Goal: Task Accomplishment & Management: Use online tool/utility

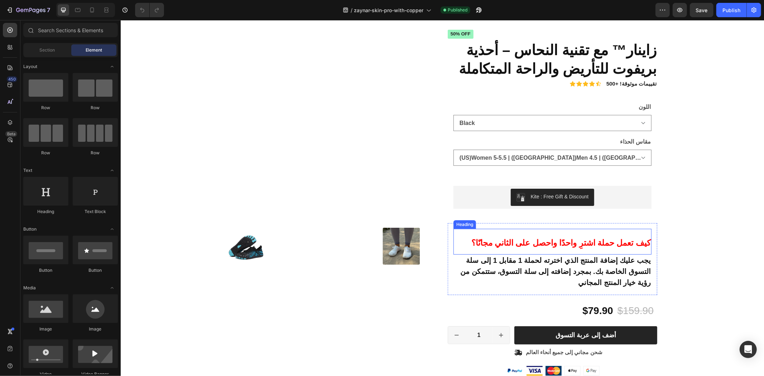
scroll to position [80, 0]
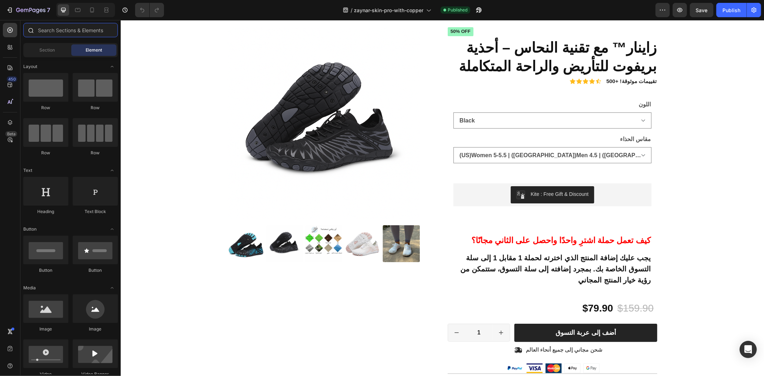
click at [40, 27] on input "text" at bounding box center [70, 30] width 95 height 14
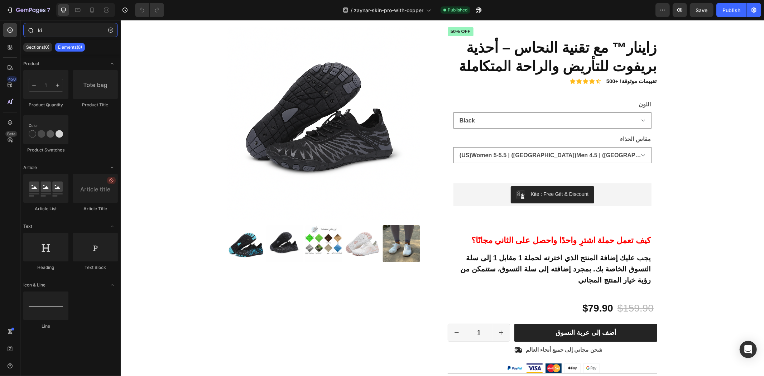
type input "k"
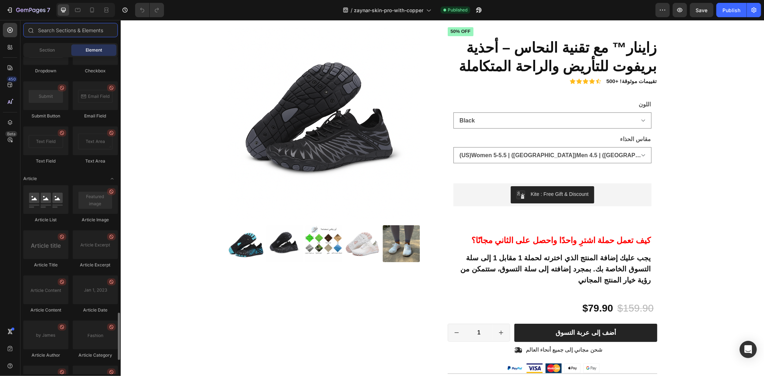
scroll to position [1806, 0]
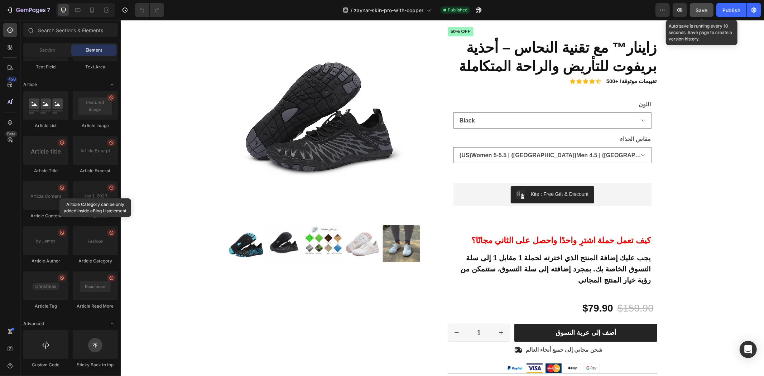
click at [706, 10] on span "Save" at bounding box center [702, 10] width 12 height 6
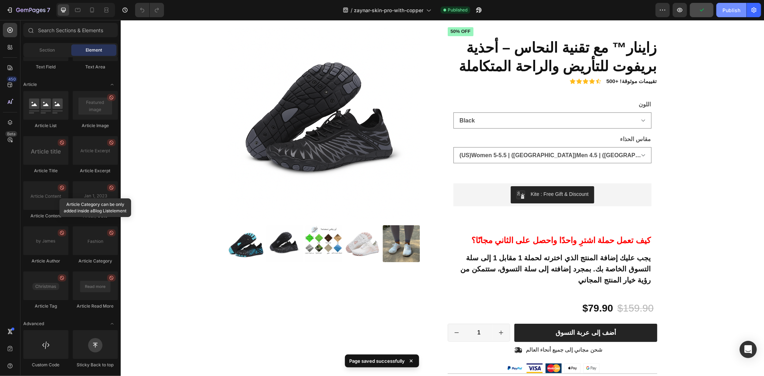
click at [734, 8] on div "Publish" at bounding box center [732, 10] width 18 height 8
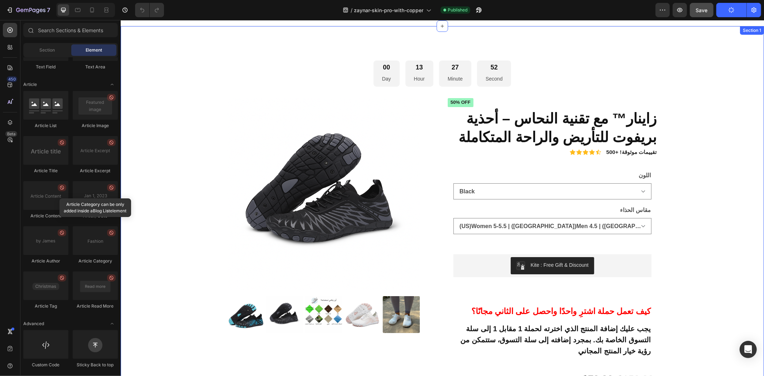
scroll to position [0, 0]
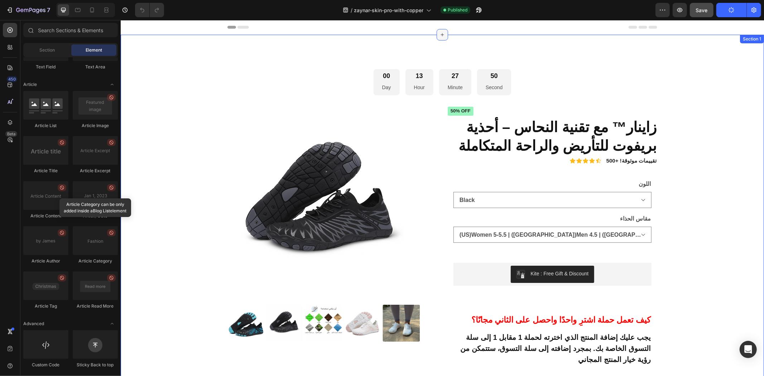
click at [439, 36] on icon at bounding box center [442, 35] width 6 height 6
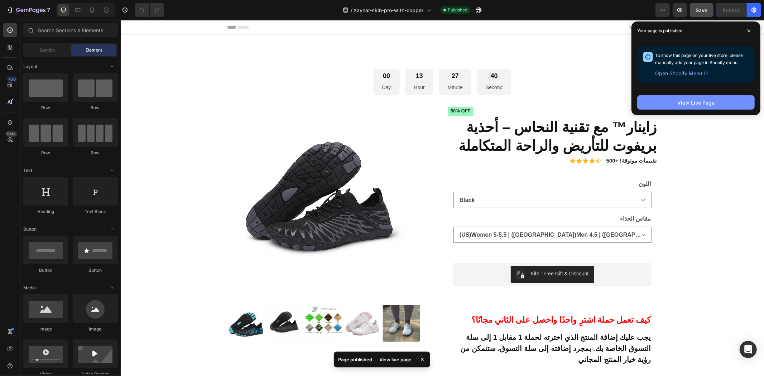
click at [703, 101] on div "View Live Page" at bounding box center [696, 103] width 37 height 8
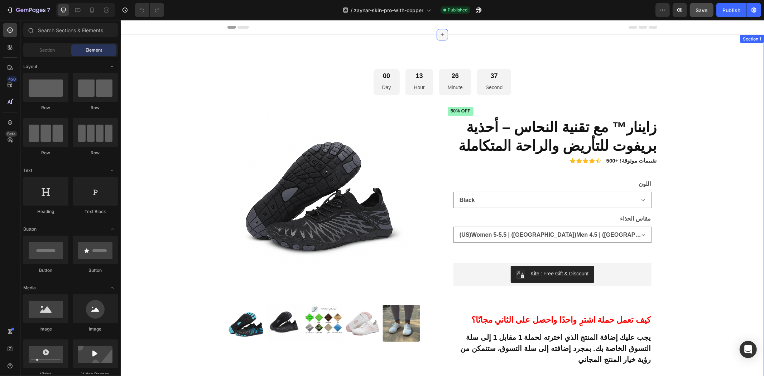
click at [439, 35] on icon at bounding box center [442, 35] width 6 height 6
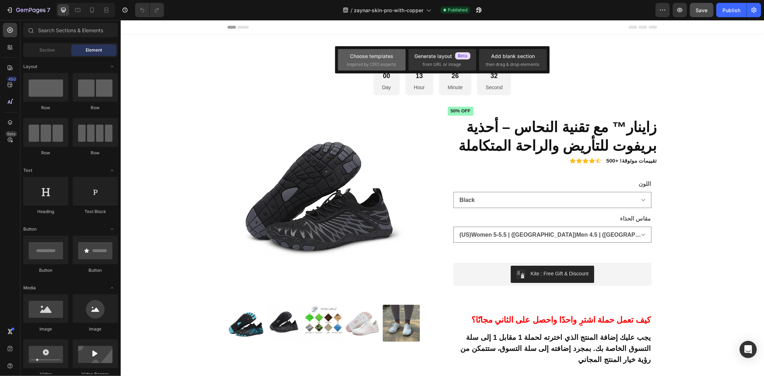
click at [379, 63] on span "inspired by CRO experts" at bounding box center [371, 64] width 49 height 6
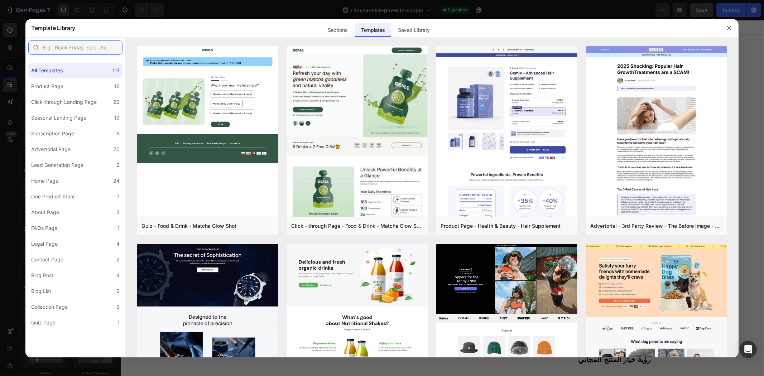
click at [77, 48] on input "text" at bounding box center [75, 47] width 94 height 14
click at [402, 30] on div "Saved Library" at bounding box center [413, 30] width 43 height 14
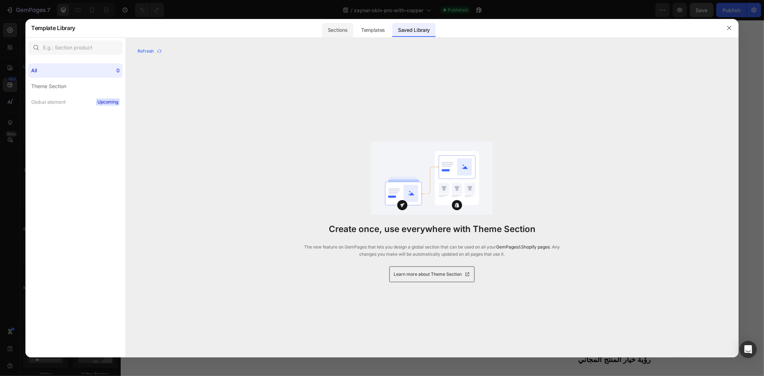
click at [337, 24] on div "Sections" at bounding box center [337, 30] width 31 height 14
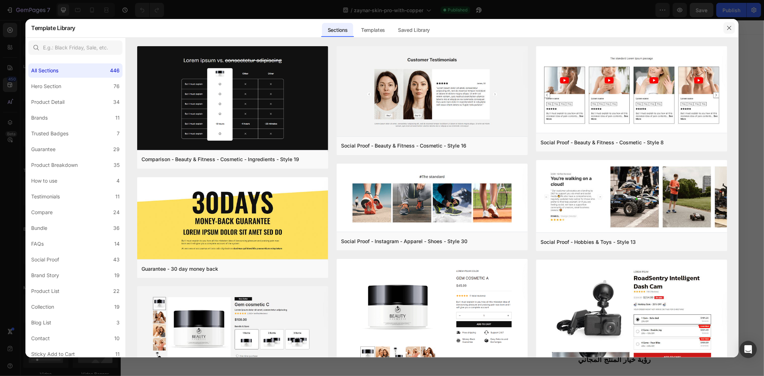
click at [726, 24] on button "button" at bounding box center [729, 27] width 11 height 11
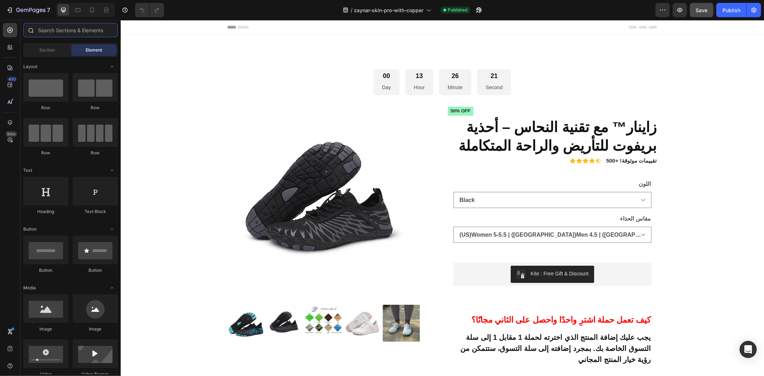
click at [53, 29] on input "text" at bounding box center [70, 30] width 95 height 14
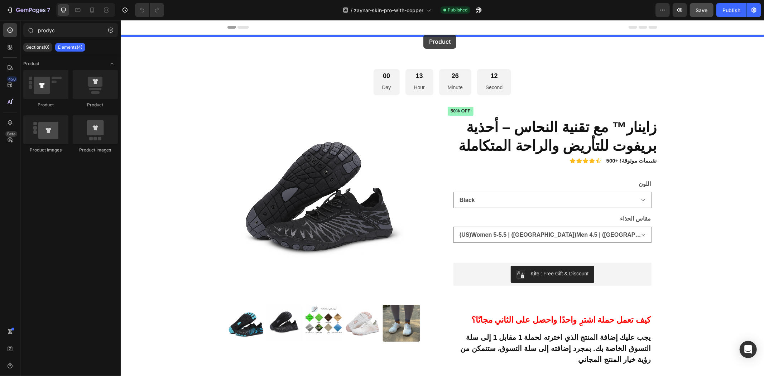
drag, startPoint x: 162, startPoint y: 113, endPoint x: 423, endPoint y: 34, distance: 272.5
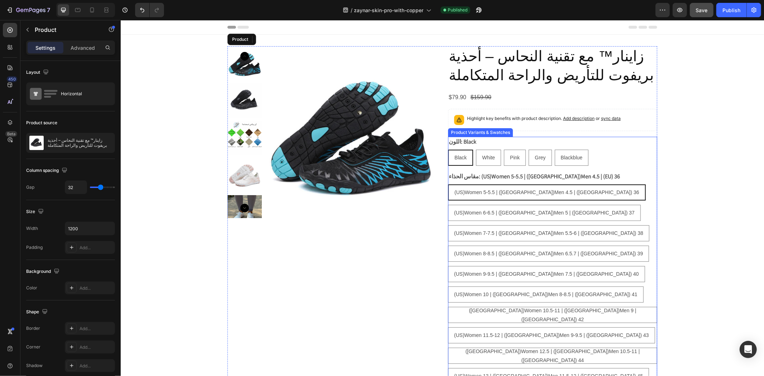
click at [587, 140] on div "اللون: Black Black Black Black White White White Pink Pink Pink Grey Grey Grey …" at bounding box center [552, 151] width 209 height 29
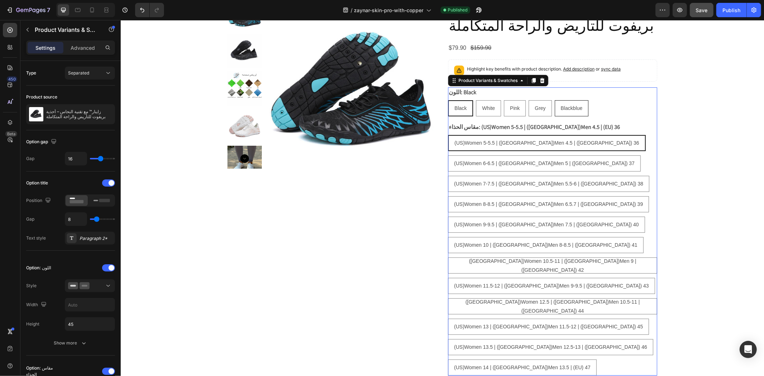
scroll to position [40, 0]
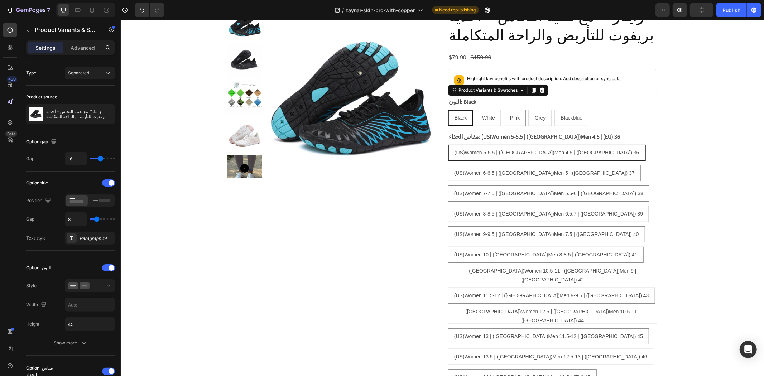
click at [605, 104] on div "اللون: Black Black Black Black White White White Pink Pink Pink Grey Grey Grey …" at bounding box center [552, 111] width 209 height 29
click at [82, 48] on p "Advanced" at bounding box center [83, 48] width 24 height 8
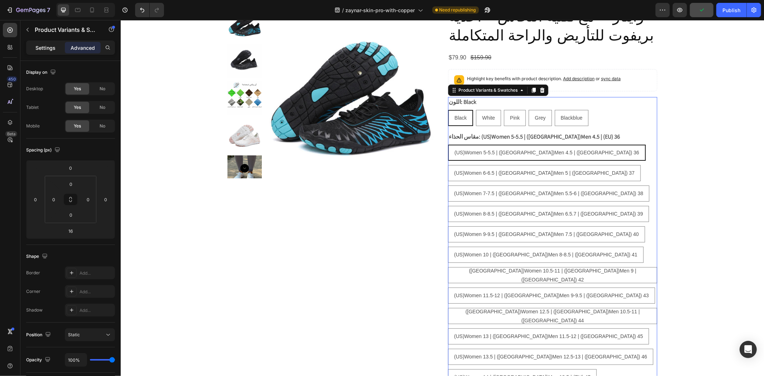
click at [40, 48] on p "Settings" at bounding box center [45, 48] width 20 height 8
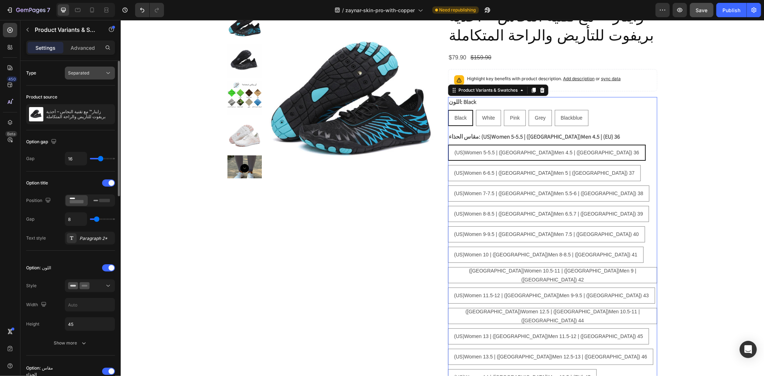
click at [87, 70] on span "Separated" at bounding box center [78, 73] width 21 height 6
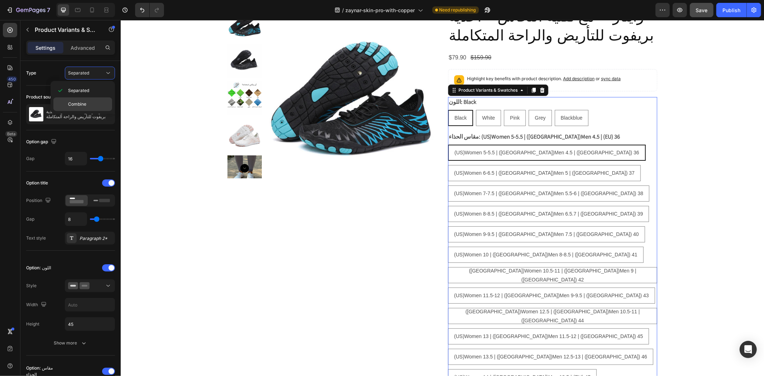
click at [81, 101] on span "Combine" at bounding box center [77, 104] width 18 height 6
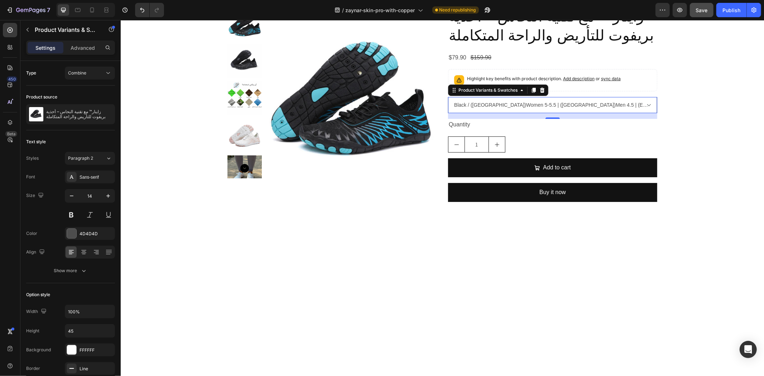
click at [648, 104] on select "Black / ([GEOGRAPHIC_DATA])Women 5-5.5 | ([GEOGRAPHIC_DATA])Men 4.5 | ([GEOGRAP…" at bounding box center [552, 105] width 209 height 16
click at [647, 104] on select "Black / ([GEOGRAPHIC_DATA])Women 5-5.5 | ([GEOGRAPHIC_DATA])Men 4.5 | ([GEOGRAP…" at bounding box center [552, 105] width 209 height 16
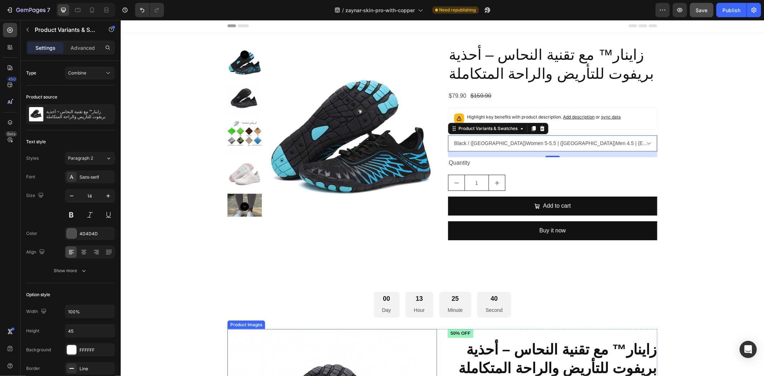
scroll to position [0, 0]
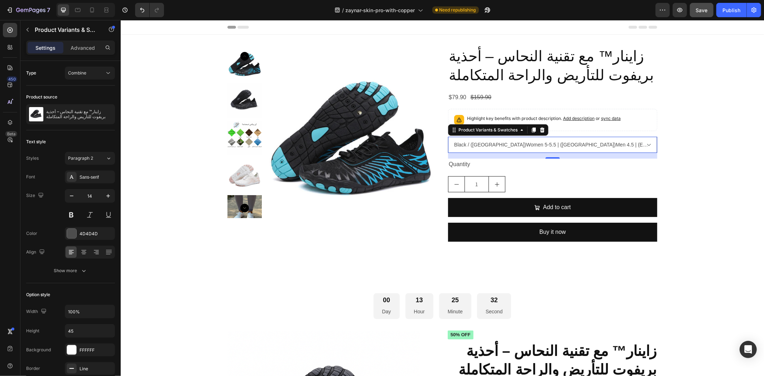
click at [580, 146] on select "Black / ([GEOGRAPHIC_DATA])Women 5-5.5 | ([GEOGRAPHIC_DATA])Men 4.5 | ([GEOGRAP…" at bounding box center [552, 145] width 209 height 16
click at [605, 144] on select "Black / ([GEOGRAPHIC_DATA])Women 5-5.5 | ([GEOGRAPHIC_DATA])Men 4.5 | ([GEOGRAP…" at bounding box center [552, 145] width 209 height 16
click at [25, 31] on icon "button" at bounding box center [28, 30] width 6 height 6
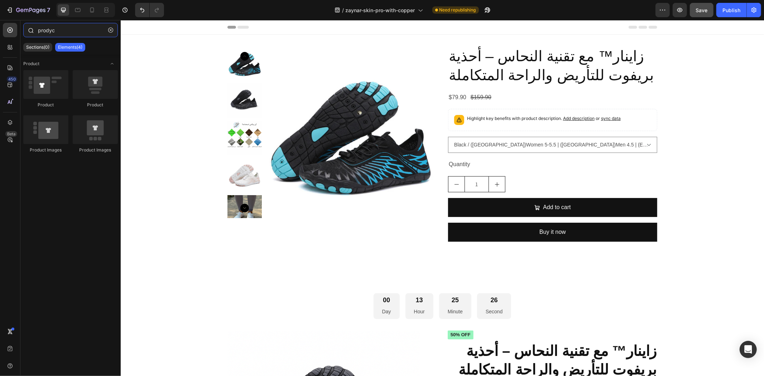
click at [66, 29] on input "prodyc" at bounding box center [70, 30] width 95 height 14
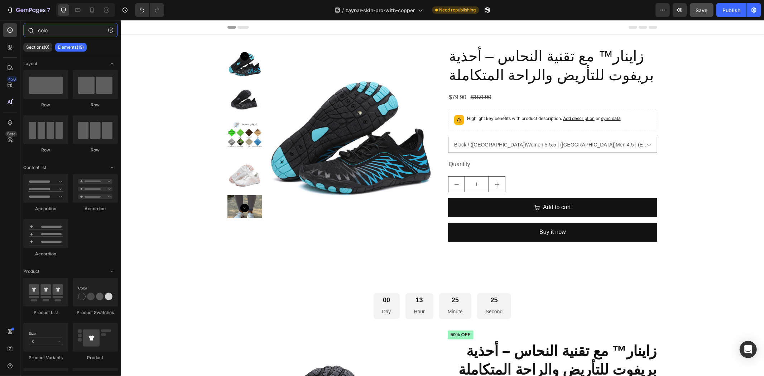
type input "color"
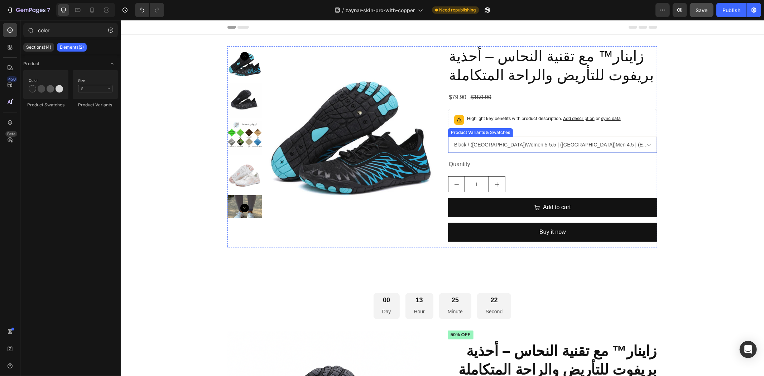
click at [551, 138] on select "Black / ([GEOGRAPHIC_DATA])Women 5-5.5 | ([GEOGRAPHIC_DATA])Men 4.5 | ([GEOGRAP…" at bounding box center [552, 145] width 209 height 16
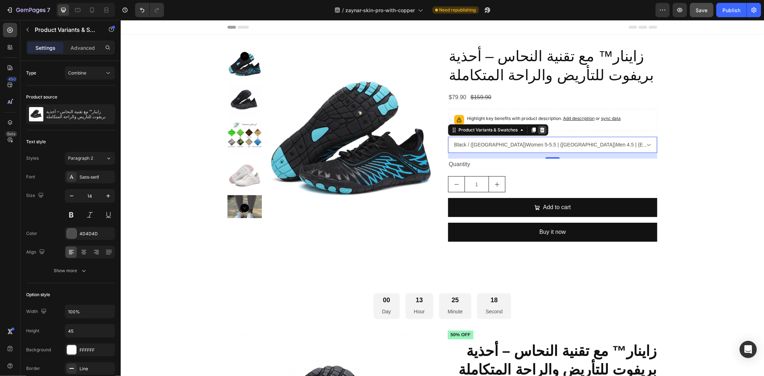
click at [539, 127] on div at bounding box center [542, 129] width 9 height 9
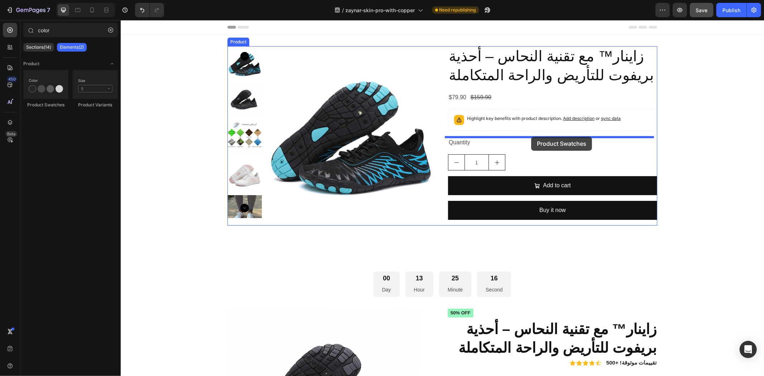
drag, startPoint x: 171, startPoint y: 108, endPoint x: 531, endPoint y: 137, distance: 360.9
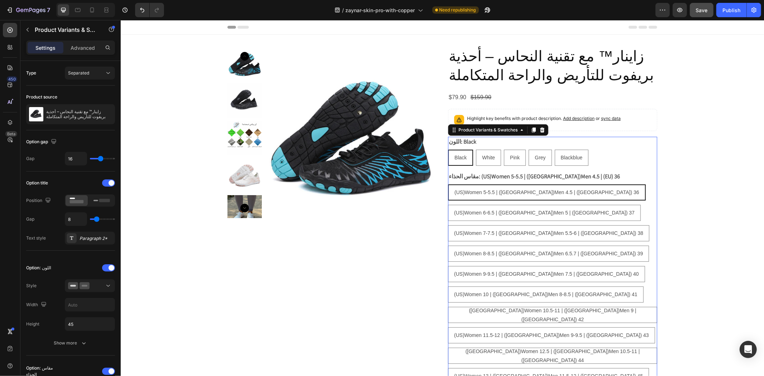
click at [604, 147] on div "اللون: Black Black Black Black White White White Pink Pink Pink Grey Grey Grey …" at bounding box center [552, 151] width 209 height 29
click at [94, 75] on div "Separated" at bounding box center [86, 73] width 37 height 6
click at [83, 100] on div "Combine" at bounding box center [82, 104] width 59 height 14
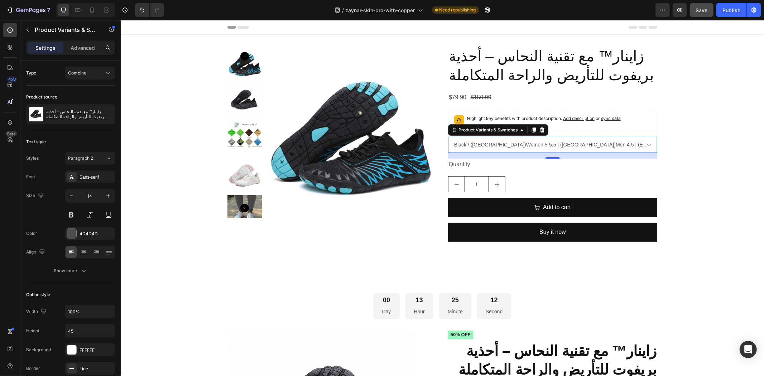
click at [633, 145] on select "Black / ([GEOGRAPHIC_DATA])Women 5-5.5 | ([GEOGRAPHIC_DATA])Men 4.5 | ([GEOGRAP…" at bounding box center [552, 145] width 209 height 16
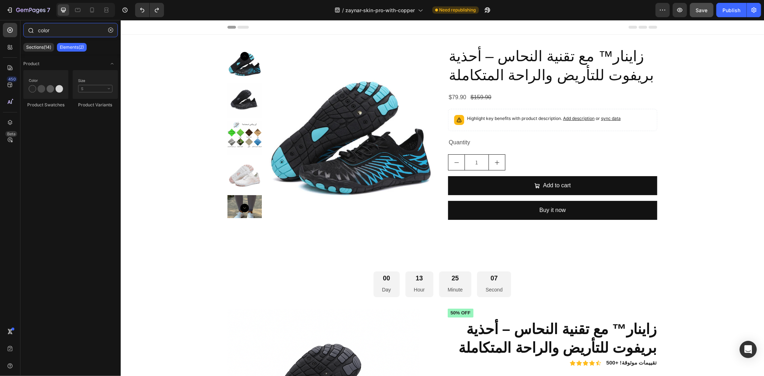
click at [67, 32] on input "color" at bounding box center [70, 30] width 95 height 14
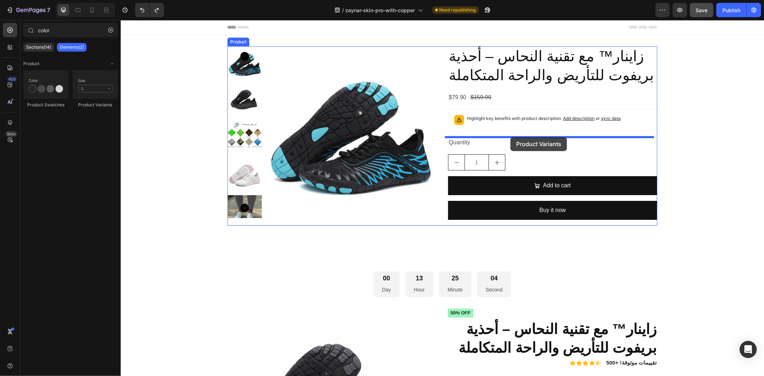
drag, startPoint x: 213, startPoint y: 111, endPoint x: 510, endPoint y: 137, distance: 298.9
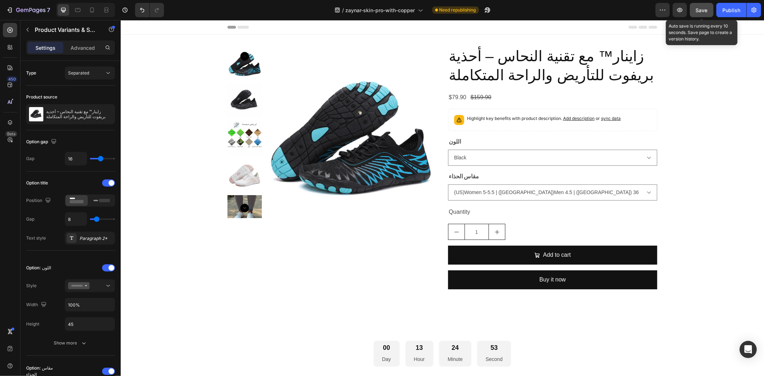
click at [705, 10] on span "Save" at bounding box center [702, 10] width 12 height 6
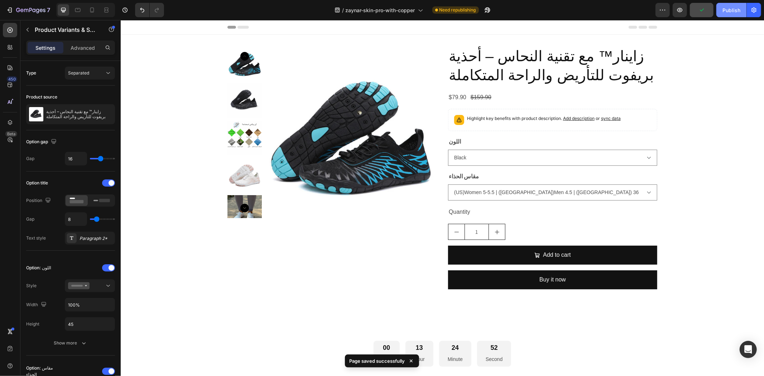
click at [733, 11] on div "Publish" at bounding box center [732, 10] width 18 height 8
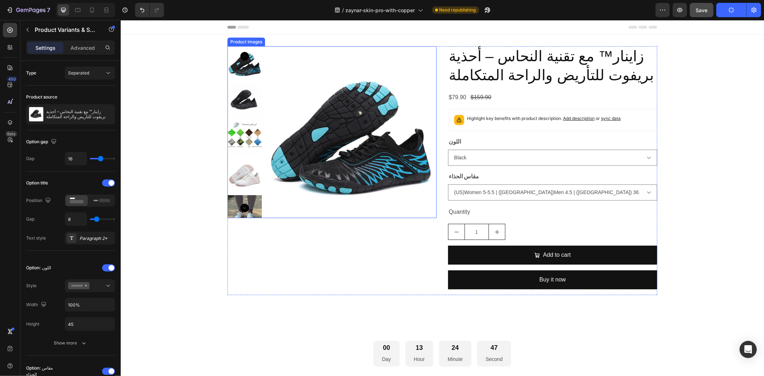
click at [239, 69] on img at bounding box center [244, 63] width 34 height 34
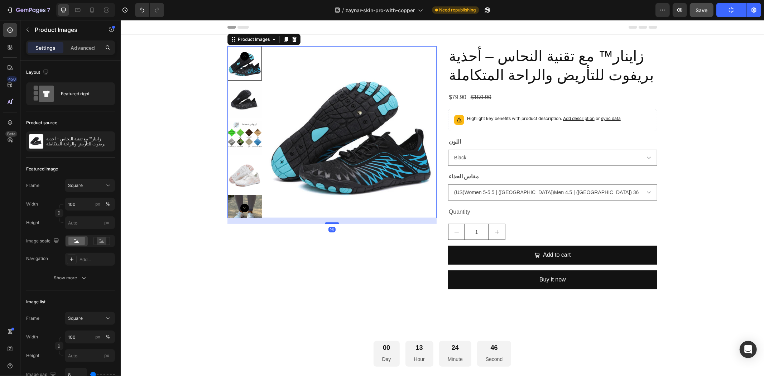
click at [239, 96] on img at bounding box center [244, 100] width 34 height 34
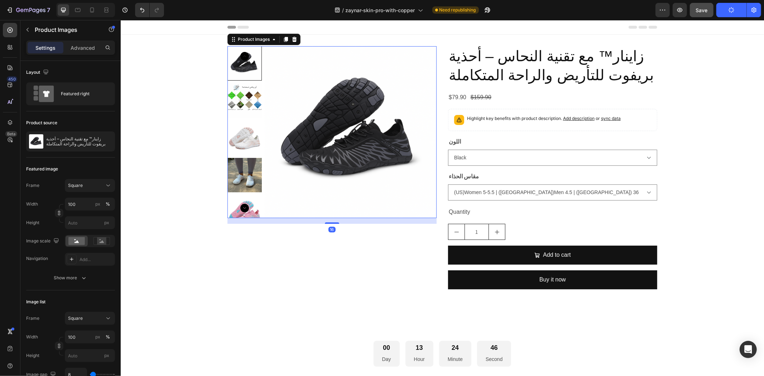
click at [236, 100] on img at bounding box center [244, 100] width 34 height 34
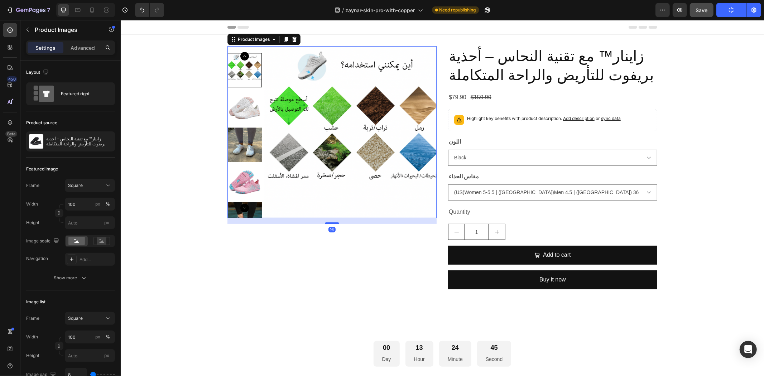
click at [242, 127] on img at bounding box center [244, 144] width 34 height 34
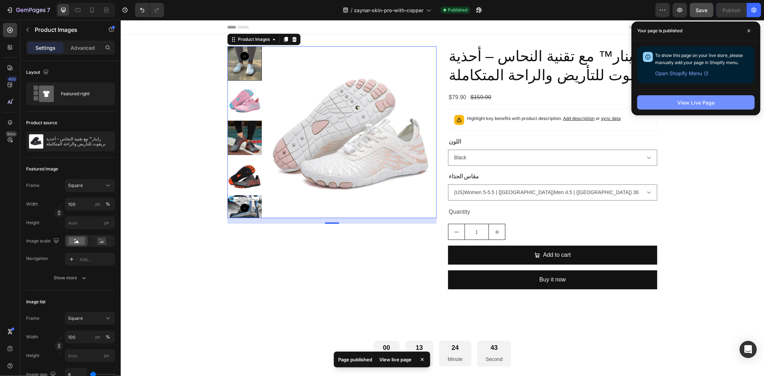
click at [686, 102] on div "View Live Page" at bounding box center [696, 103] width 37 height 8
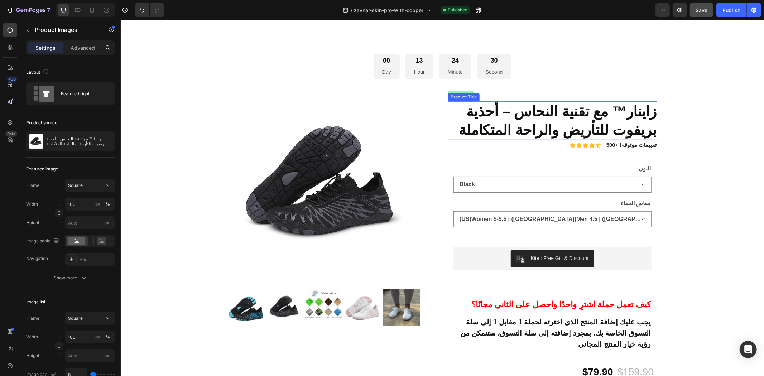
scroll to position [318, 0]
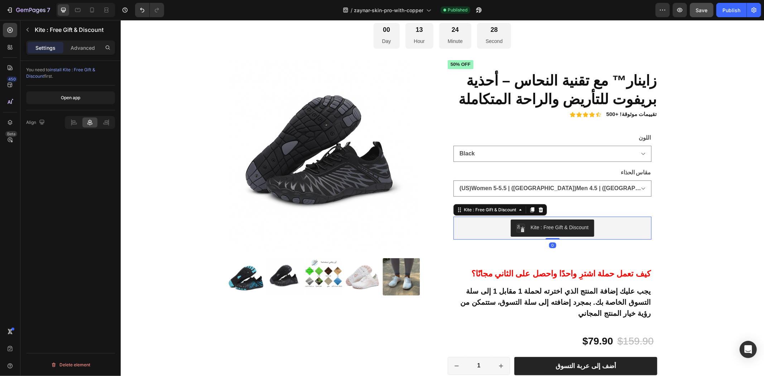
click at [592, 220] on div "Kite : Free Gift & Discount" at bounding box center [552, 227] width 192 height 17
click at [530, 208] on icon at bounding box center [532, 209] width 4 height 5
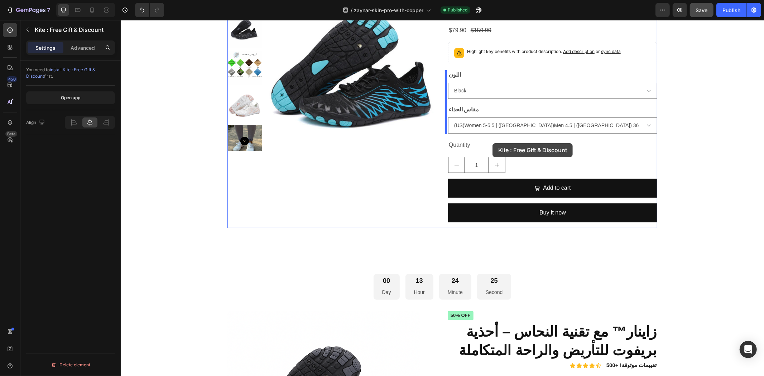
scroll to position [0, 0]
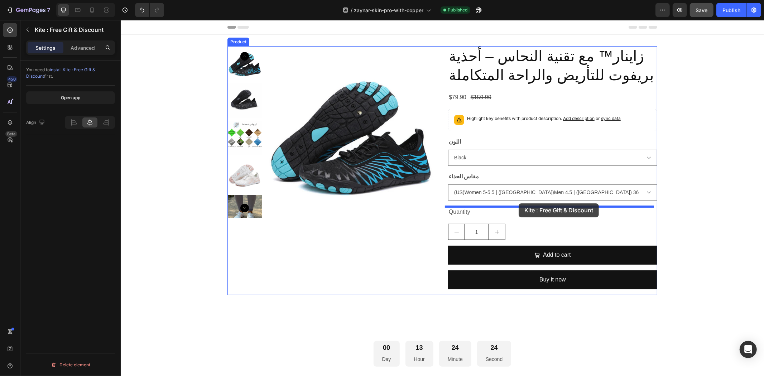
drag, startPoint x: 463, startPoint y: 242, endPoint x: 519, endPoint y: 203, distance: 67.7
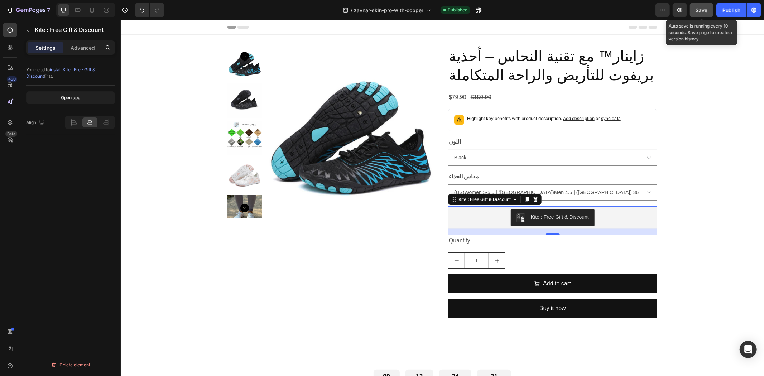
click at [705, 9] on span "Save" at bounding box center [702, 10] width 12 height 6
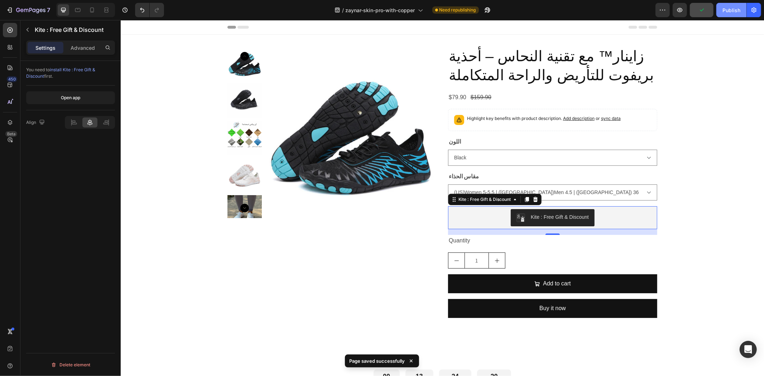
click at [725, 13] on div "Publish" at bounding box center [732, 10] width 18 height 8
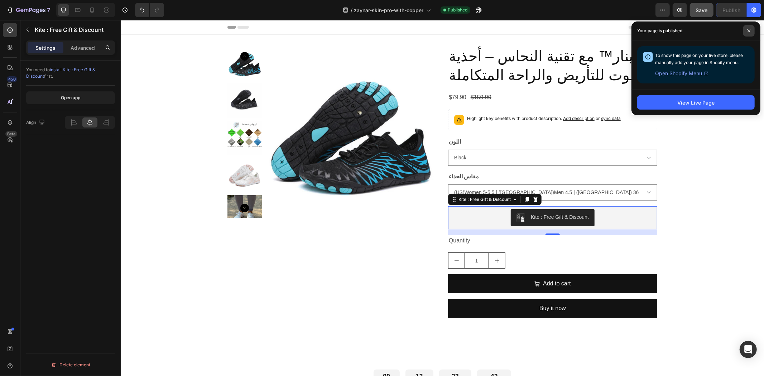
click at [751, 30] on icon at bounding box center [750, 31] width 4 height 4
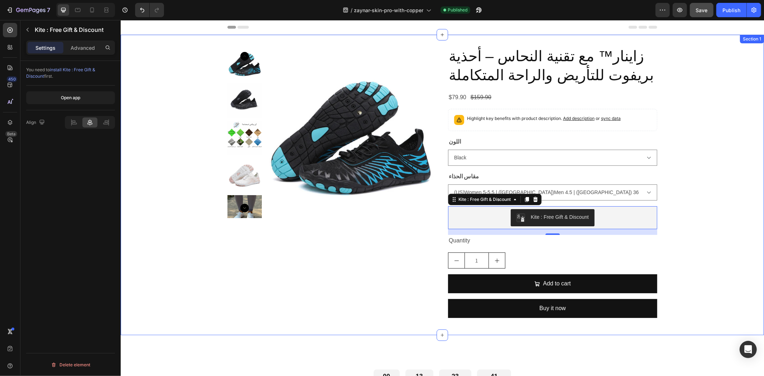
click at [606, 38] on div "Product Images زاينار™ مع تقنية النحاس – أحذية بريفوت للتأريض والراحة المتكاملة…" at bounding box center [442, 184] width 644 height 301
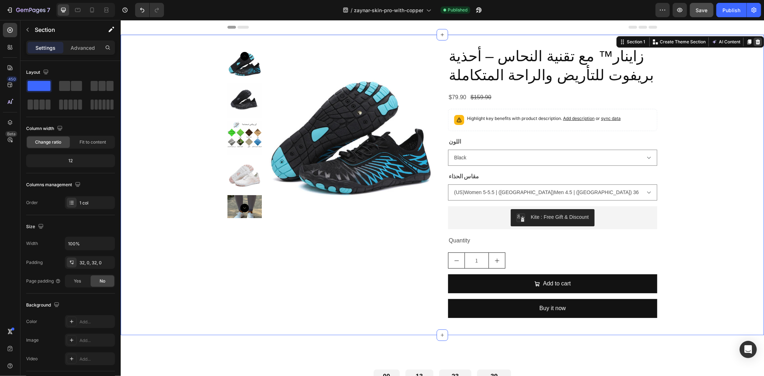
click at [755, 40] on icon at bounding box center [758, 42] width 6 height 6
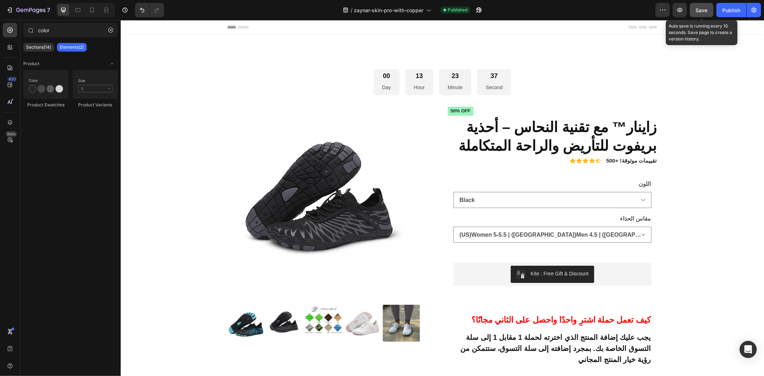
click at [706, 7] on span "Save" at bounding box center [702, 10] width 12 height 6
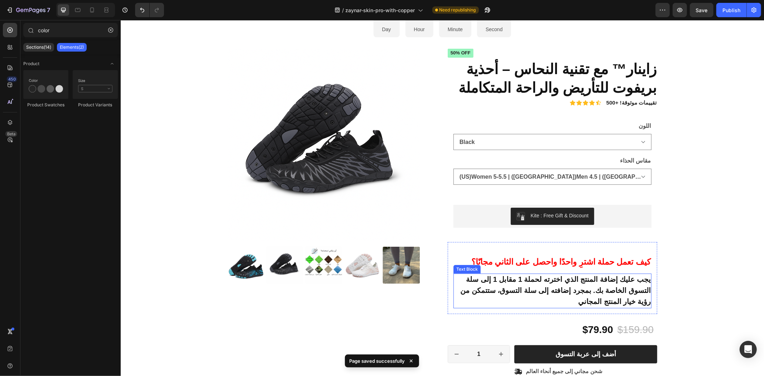
scroll to position [199, 0]
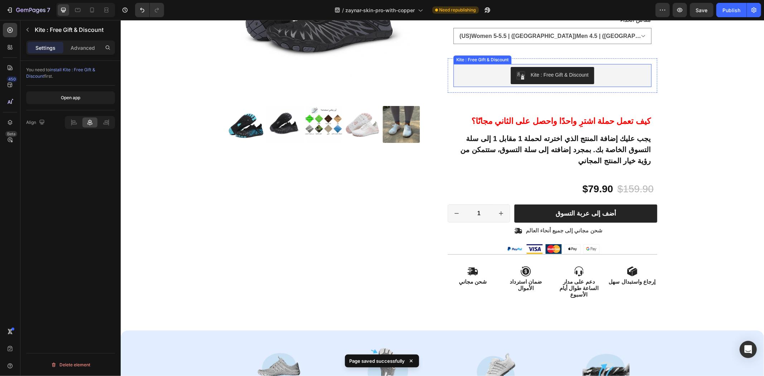
click at [567, 75] on div "Kite : Free Gift & Discount" at bounding box center [560, 75] width 58 height 8
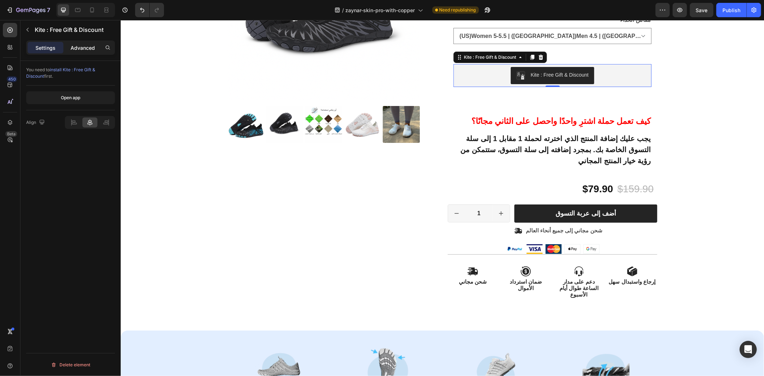
click at [76, 51] on p "Advanced" at bounding box center [83, 48] width 24 height 8
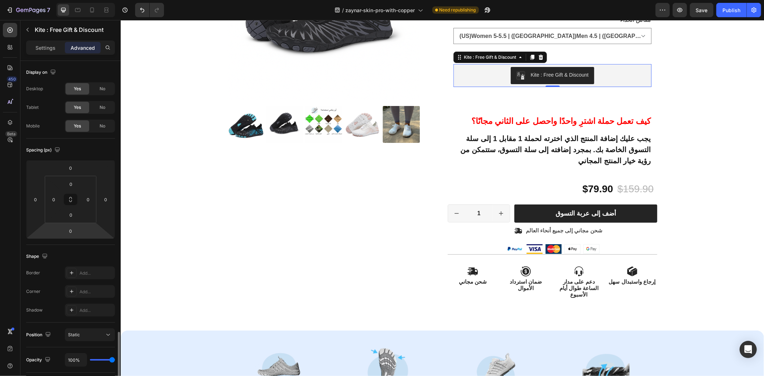
scroll to position [162, 0]
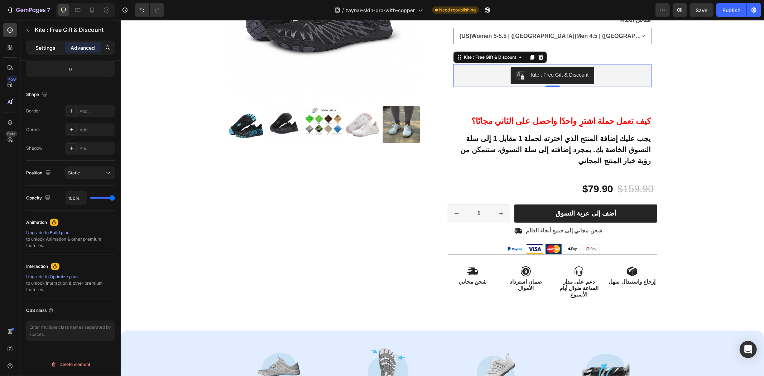
click at [39, 49] on p "Settings" at bounding box center [45, 48] width 20 height 8
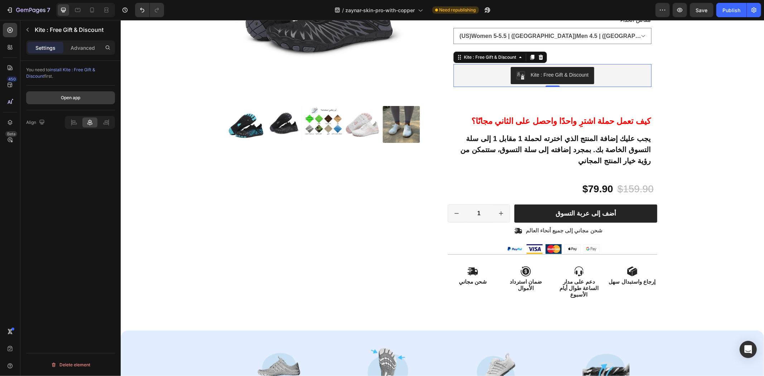
click at [67, 98] on div "Open app" at bounding box center [70, 98] width 19 height 6
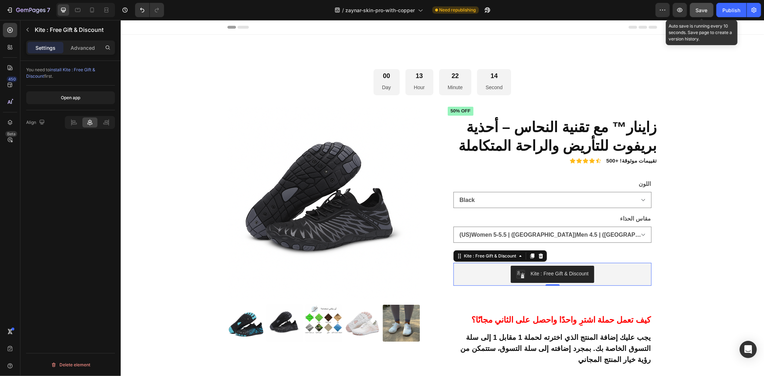
click at [706, 13] on div "Save" at bounding box center [702, 10] width 12 height 8
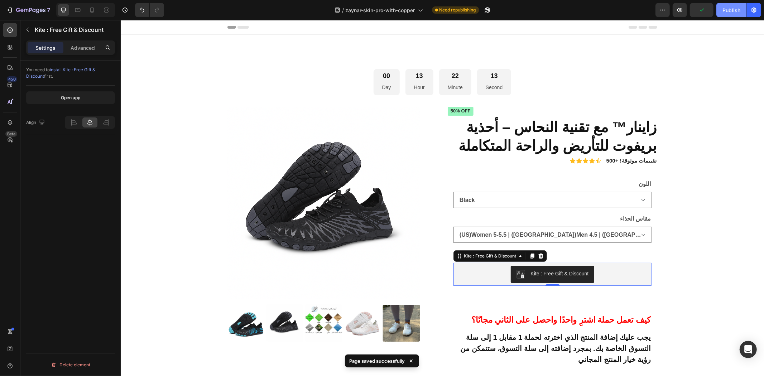
click at [730, 13] on div "Publish" at bounding box center [732, 10] width 18 height 8
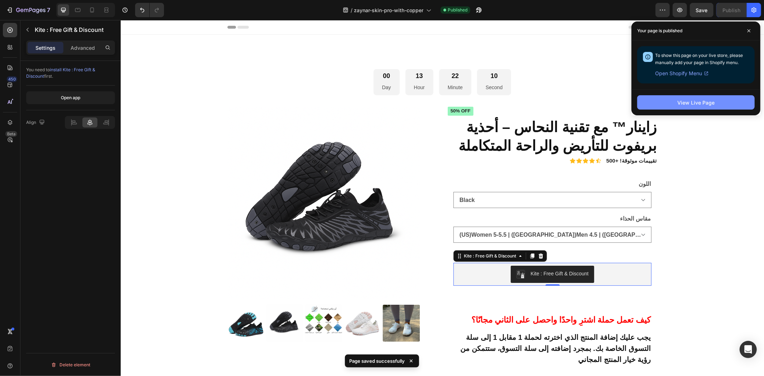
click at [681, 102] on div "View Live Page" at bounding box center [696, 103] width 37 height 8
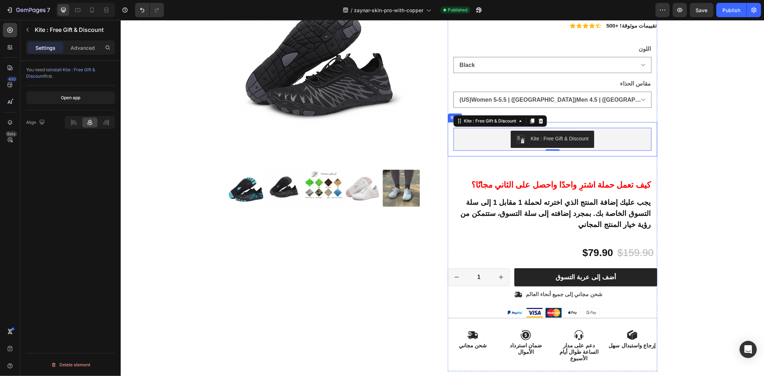
scroll to position [80, 0]
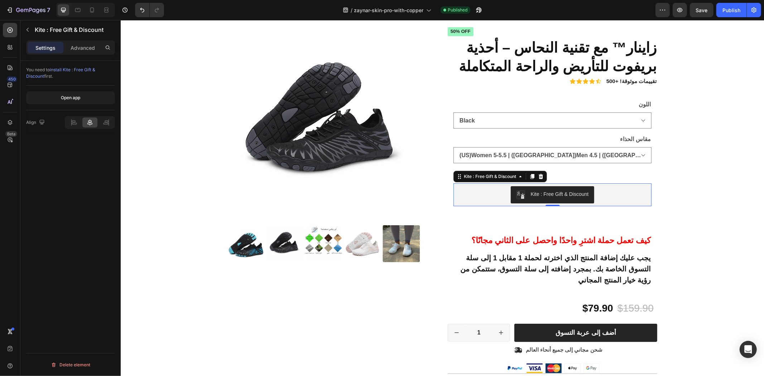
click at [607, 191] on div "Kite : Free Gift & Discount" at bounding box center [552, 194] width 192 height 17
click at [5, 45] on div at bounding box center [10, 47] width 14 height 14
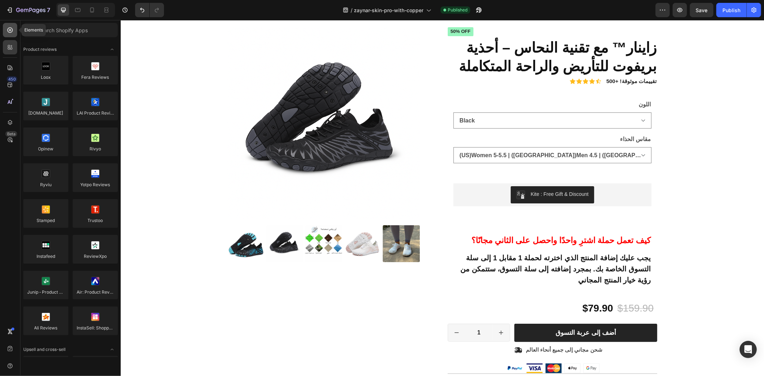
click at [9, 27] on icon at bounding box center [9, 30] width 7 height 7
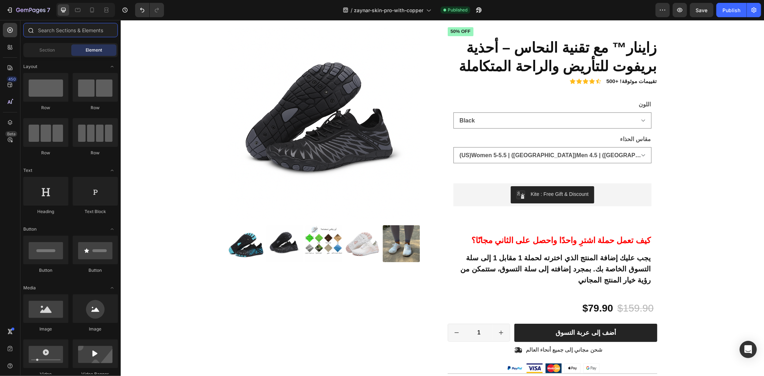
click at [52, 27] on input "text" at bounding box center [70, 30] width 95 height 14
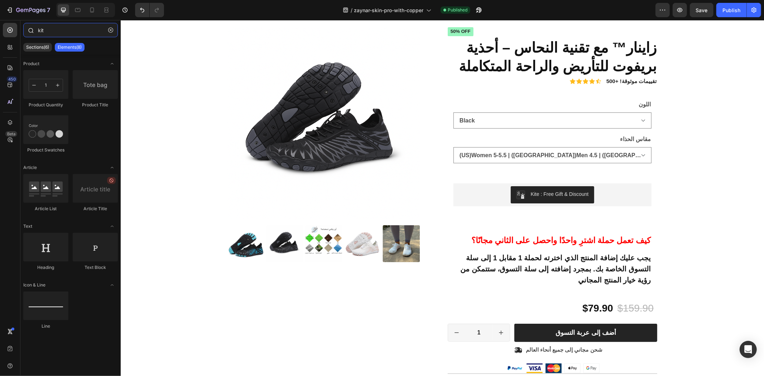
type input "kite"
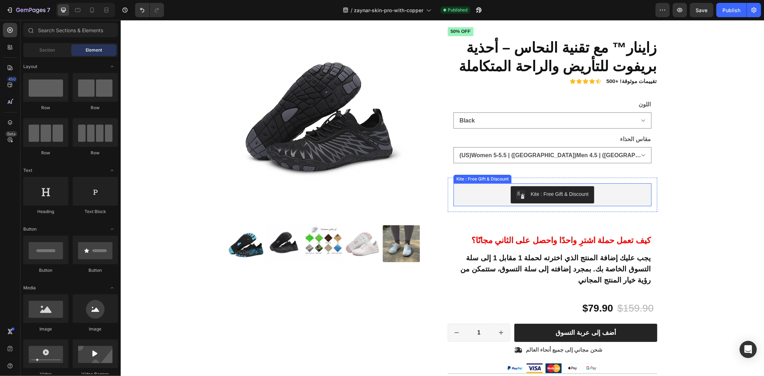
click at [609, 189] on div "Kite : Free Gift & Discount" at bounding box center [552, 194] width 192 height 17
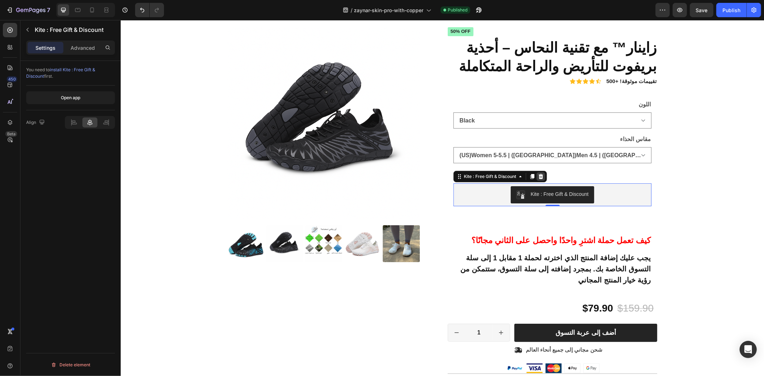
click at [538, 174] on icon at bounding box center [541, 176] width 6 height 6
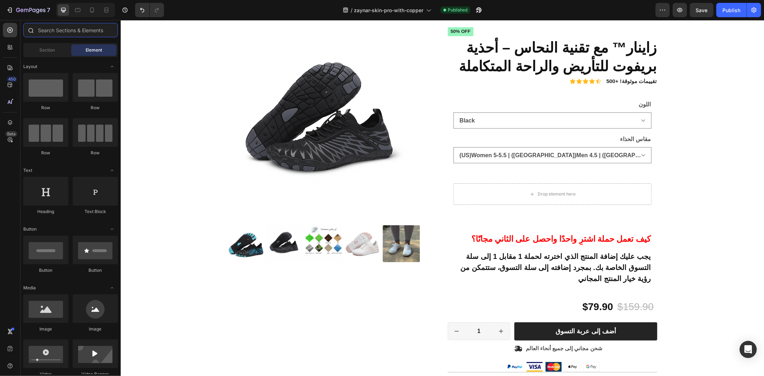
click at [55, 30] on input "text" at bounding box center [70, 30] width 95 height 14
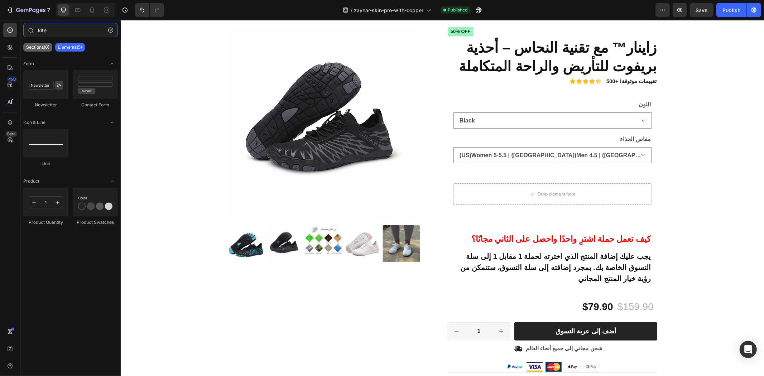
type input "kite"
click at [33, 49] on p "Sections(0)" at bounding box center [37, 47] width 23 height 6
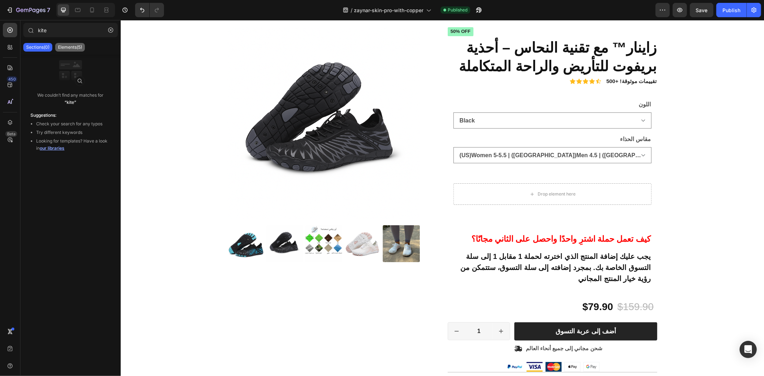
click at [68, 45] on p "Elements(5)" at bounding box center [70, 47] width 24 height 6
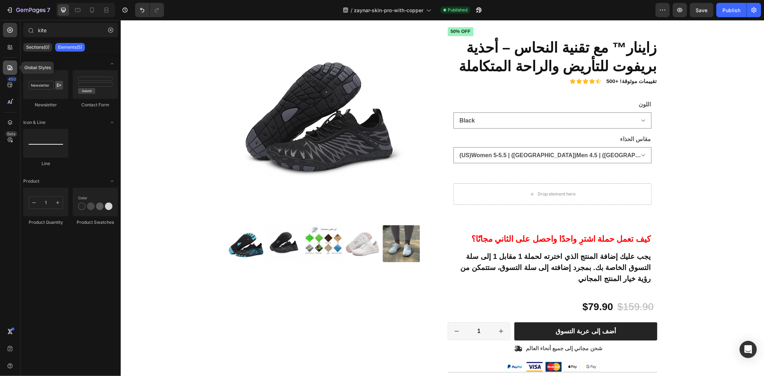
click at [9, 67] on icon at bounding box center [9, 67] width 7 height 7
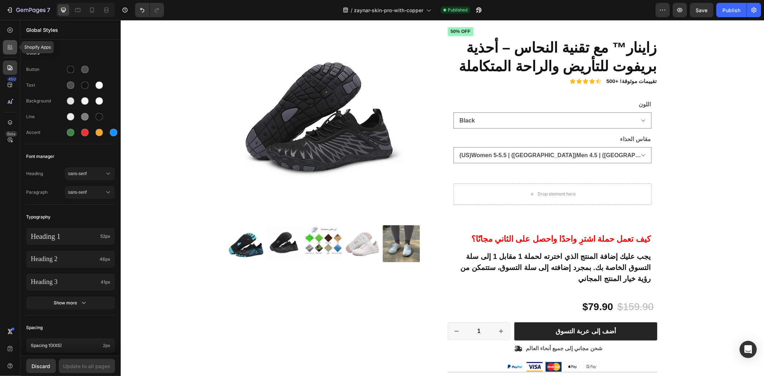
click at [8, 48] on icon at bounding box center [9, 47] width 7 height 7
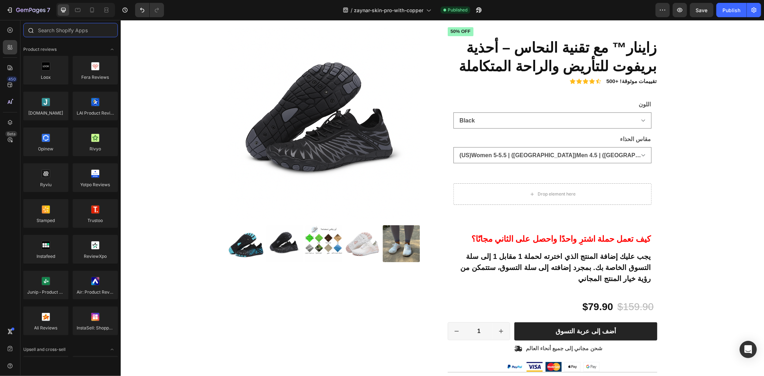
click at [67, 27] on input "text" at bounding box center [70, 30] width 95 height 14
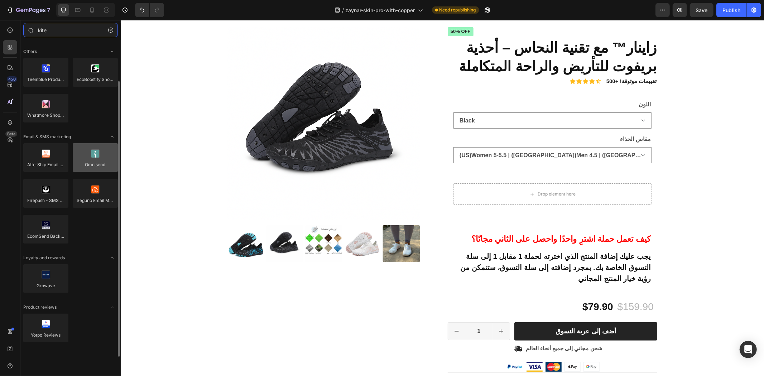
scroll to position [0, 0]
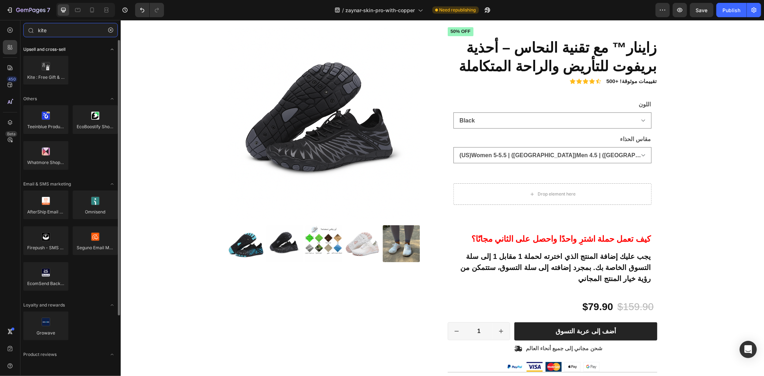
type input "kite"
click at [114, 47] on icon "Toggle open" at bounding box center [112, 50] width 6 height 6
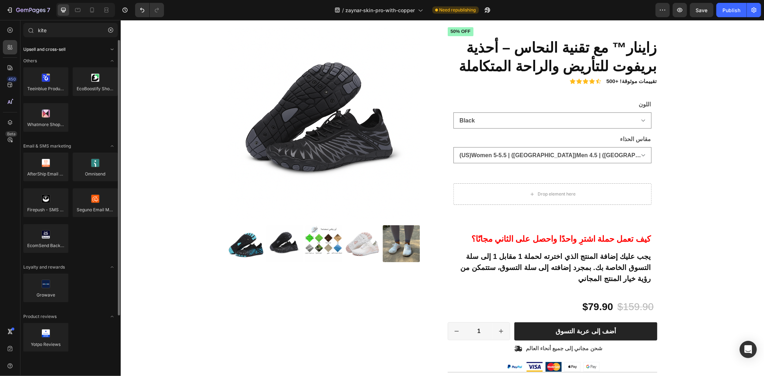
click at [114, 47] on icon "Toggle open" at bounding box center [112, 50] width 6 height 6
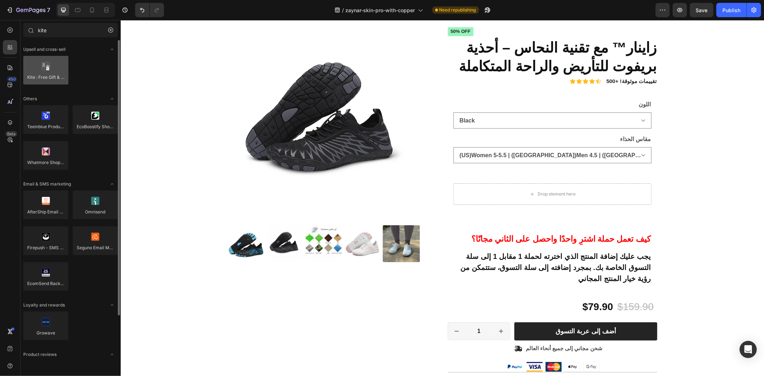
click at [51, 72] on div at bounding box center [45, 70] width 45 height 29
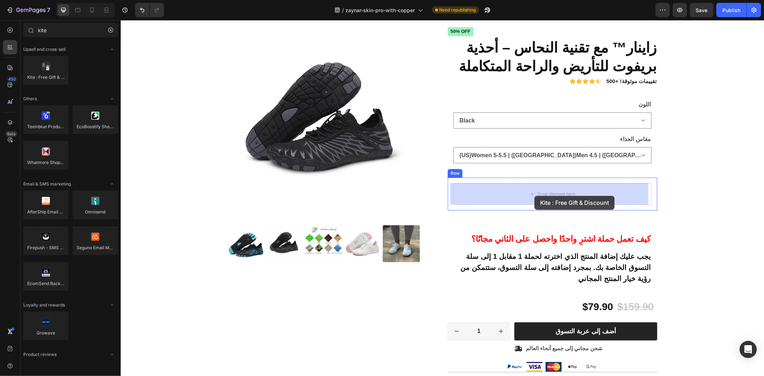
drag, startPoint x: 171, startPoint y: 92, endPoint x: 534, endPoint y: 196, distance: 377.6
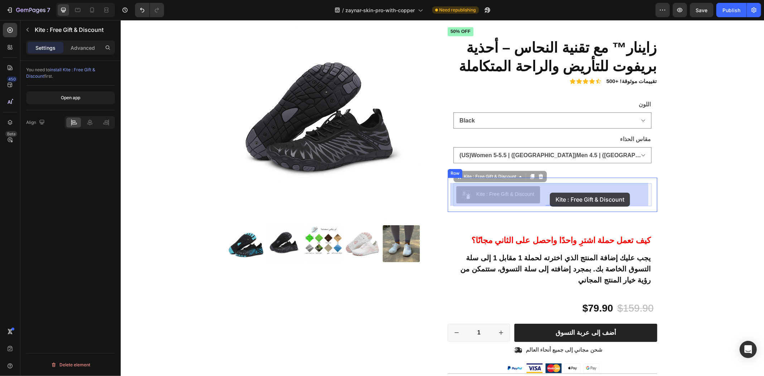
drag, startPoint x: 501, startPoint y: 193, endPoint x: 549, endPoint y: 192, distance: 47.7
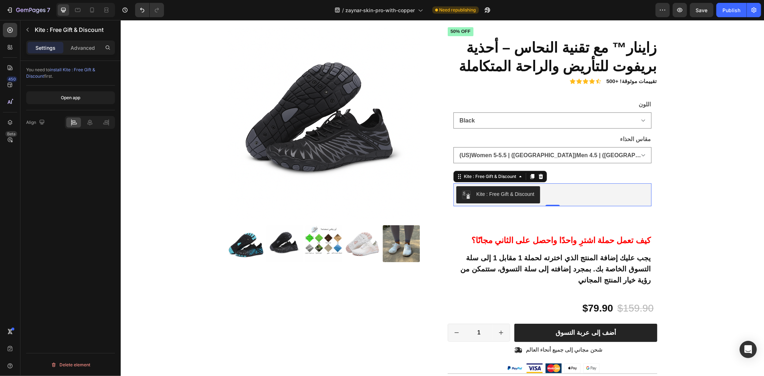
click at [66, 41] on div "Settings Advanced" at bounding box center [70, 47] width 89 height 14
click at [704, 10] on span "Save" at bounding box center [702, 10] width 12 height 6
click at [728, 10] on div "Publish" at bounding box center [732, 10] width 18 height 8
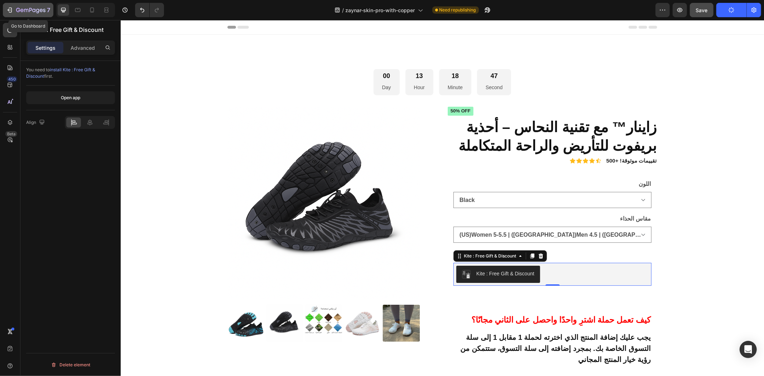
click at [19, 15] on button "7" at bounding box center [28, 10] width 51 height 14
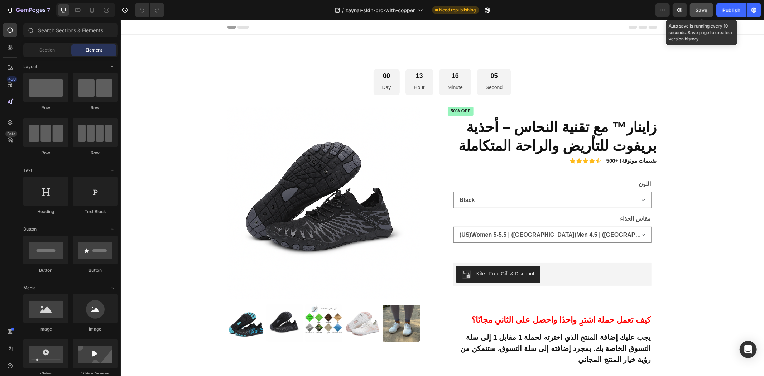
click at [707, 11] on span "Save" at bounding box center [702, 10] width 12 height 6
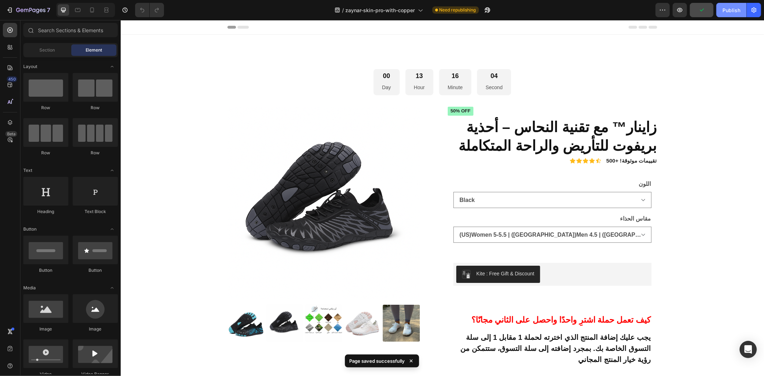
click at [737, 8] on div "Publish" at bounding box center [732, 10] width 18 height 8
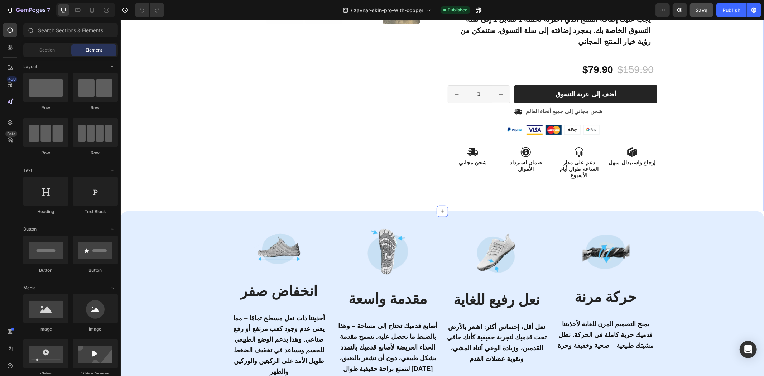
scroll to position [518, 0]
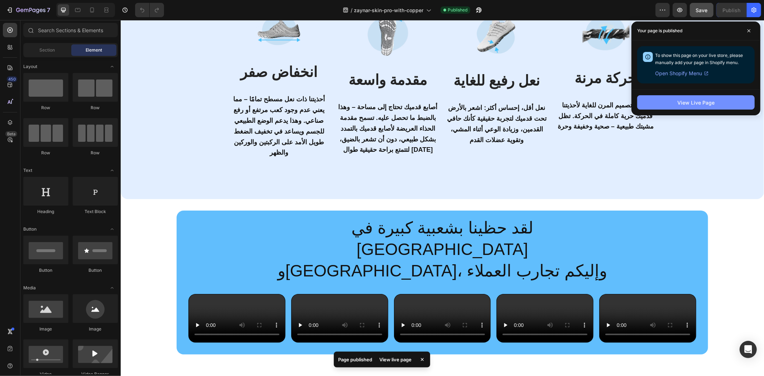
click at [684, 105] on div "View Live Page" at bounding box center [696, 103] width 37 height 8
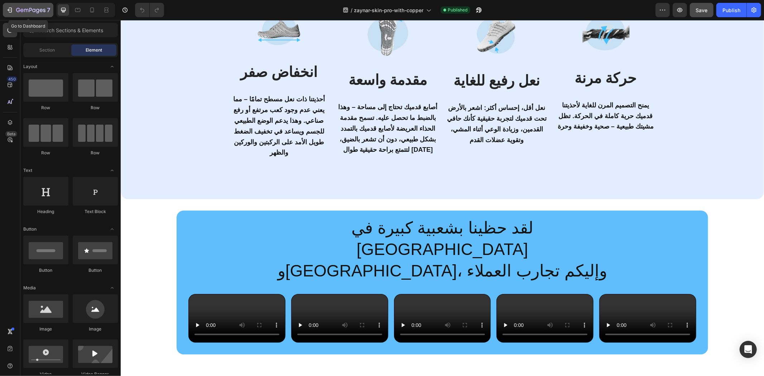
click at [24, 10] on icon "button" at bounding box center [26, 10] width 4 height 3
